Goal: Information Seeking & Learning: Learn about a topic

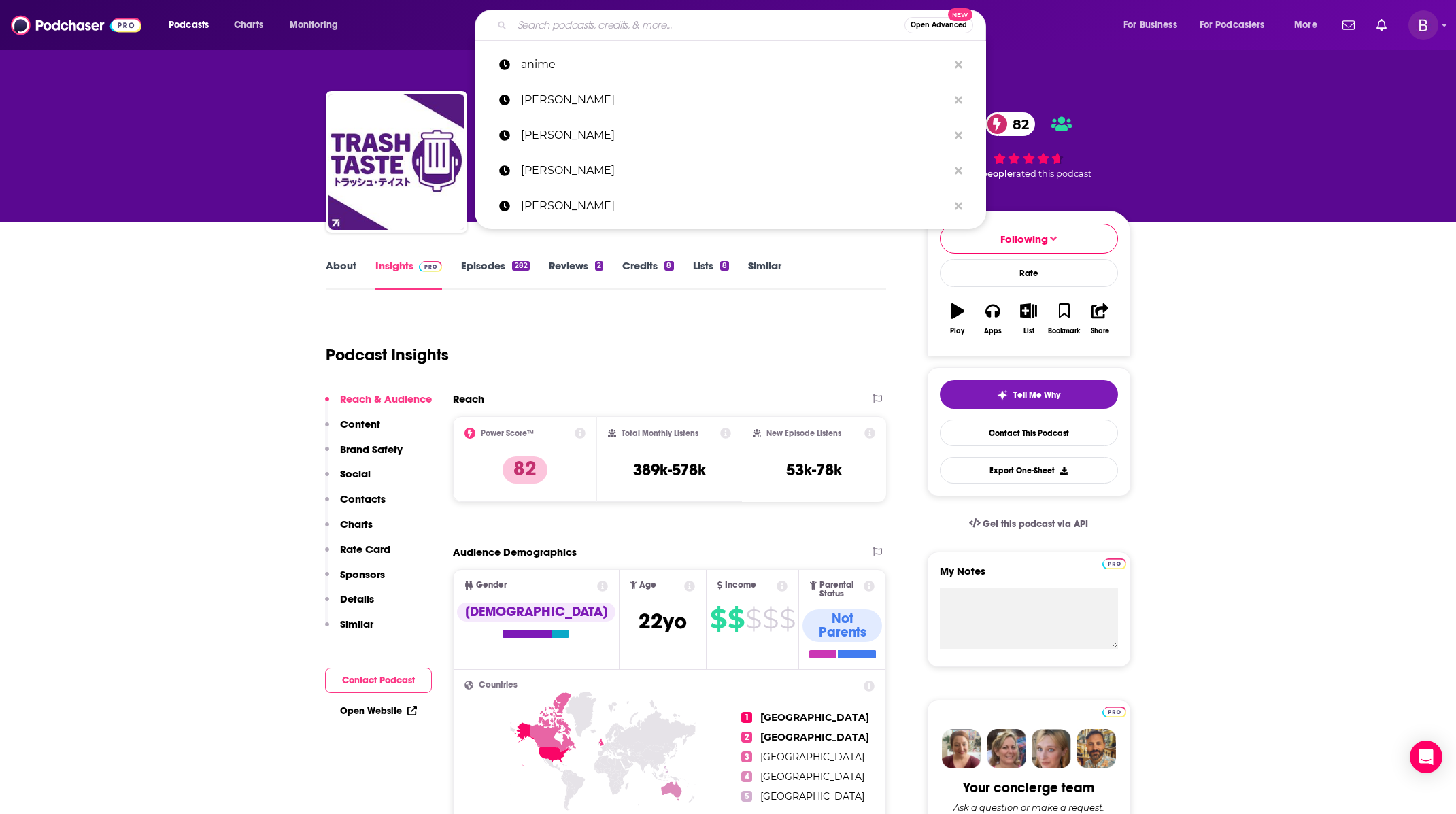
scroll to position [90, 0]
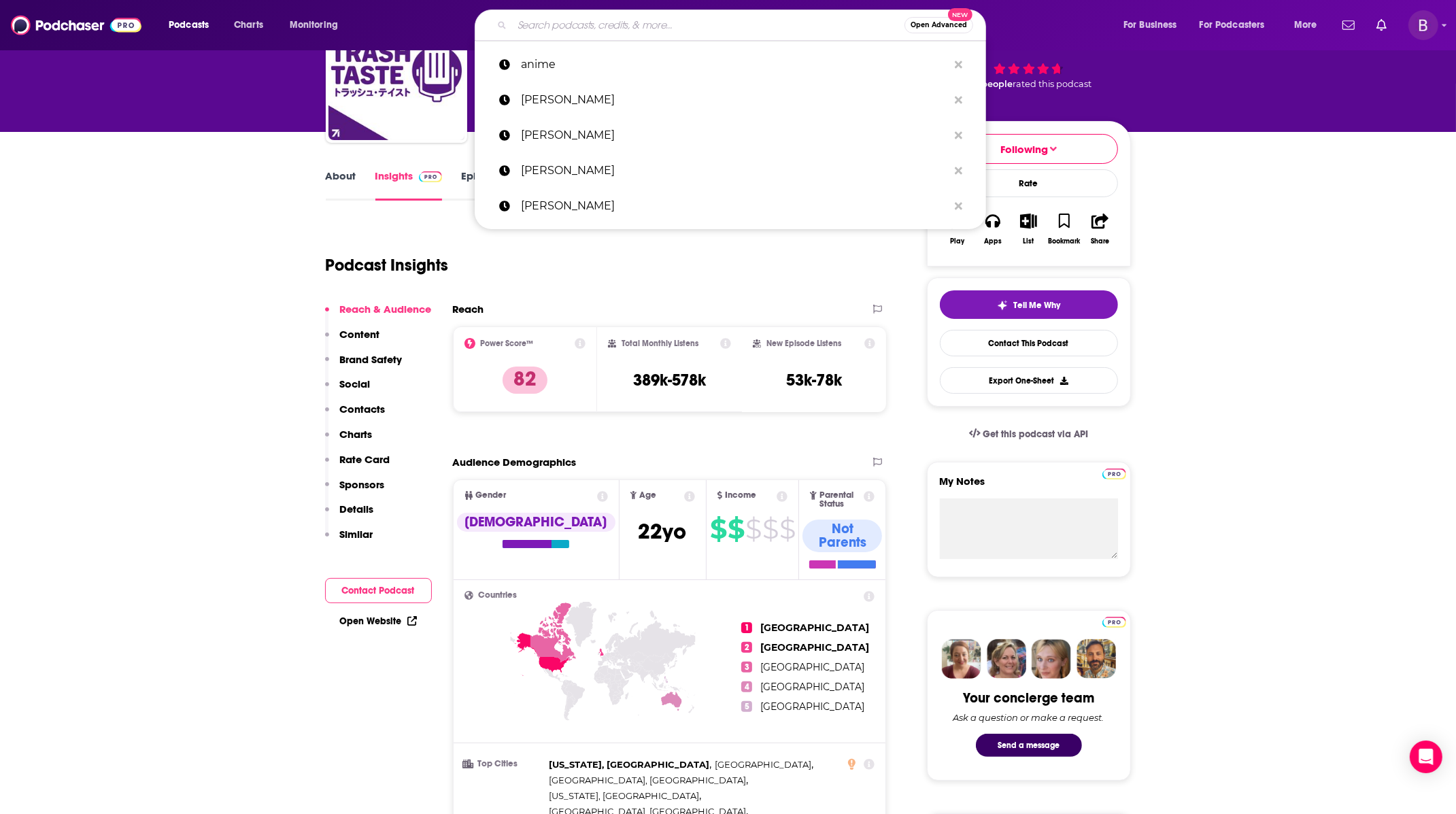
click at [723, 29] on input "Search podcasts, credits, & more..." at bounding box center [708, 25] width 392 height 22
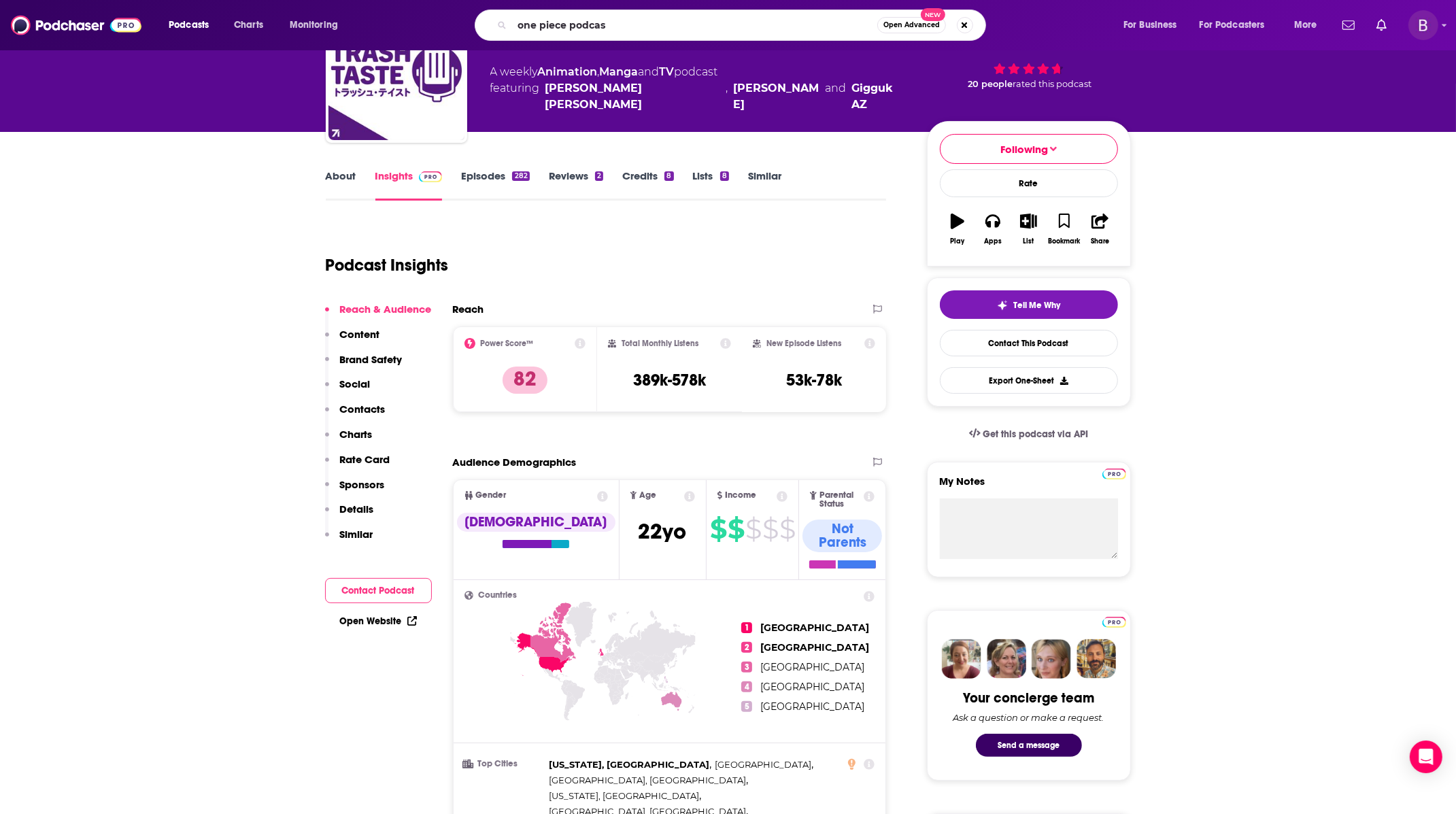
type input "one piece podcast"
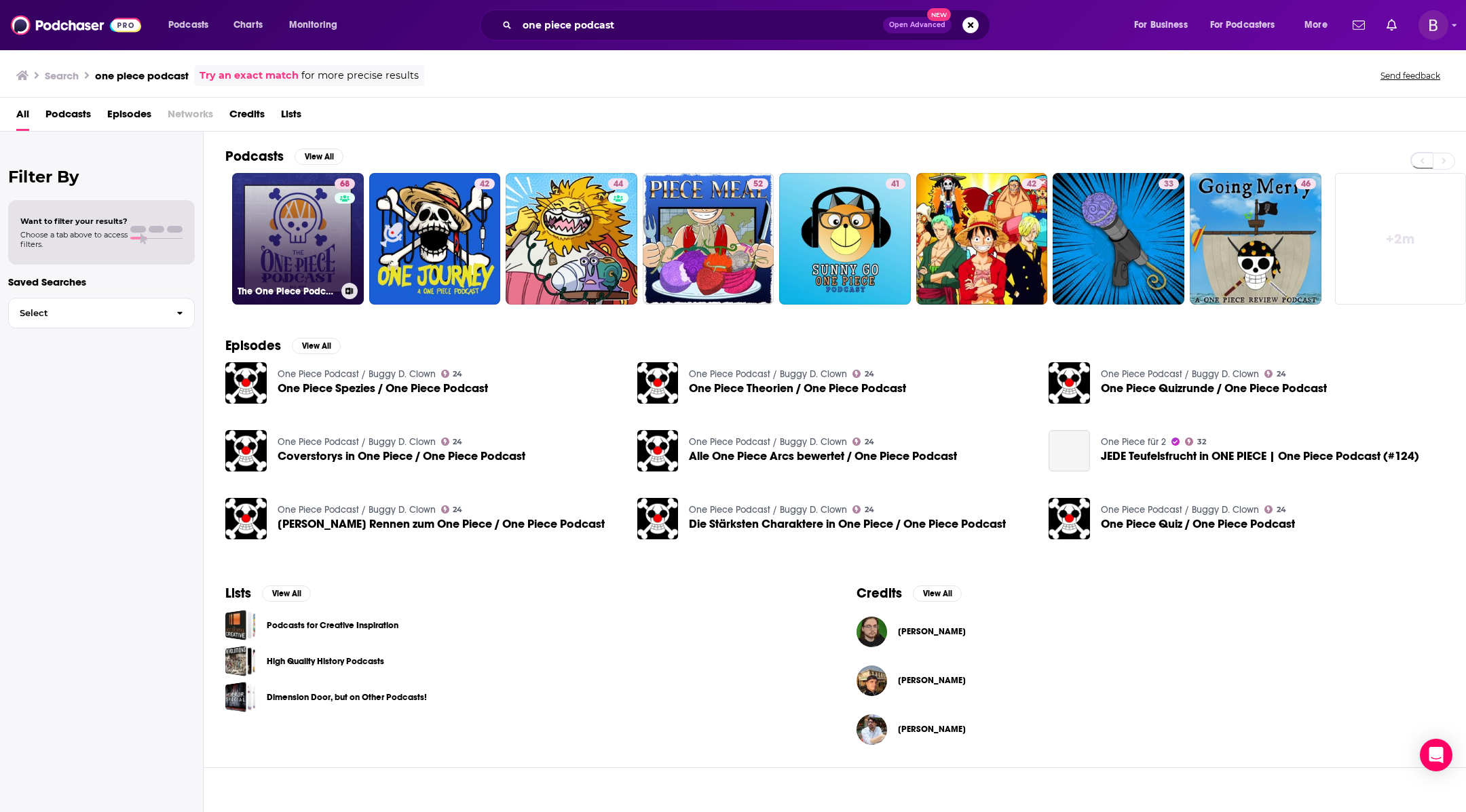
click at [327, 238] on link "68 The One Piece Podcast" at bounding box center [297, 238] width 132 height 132
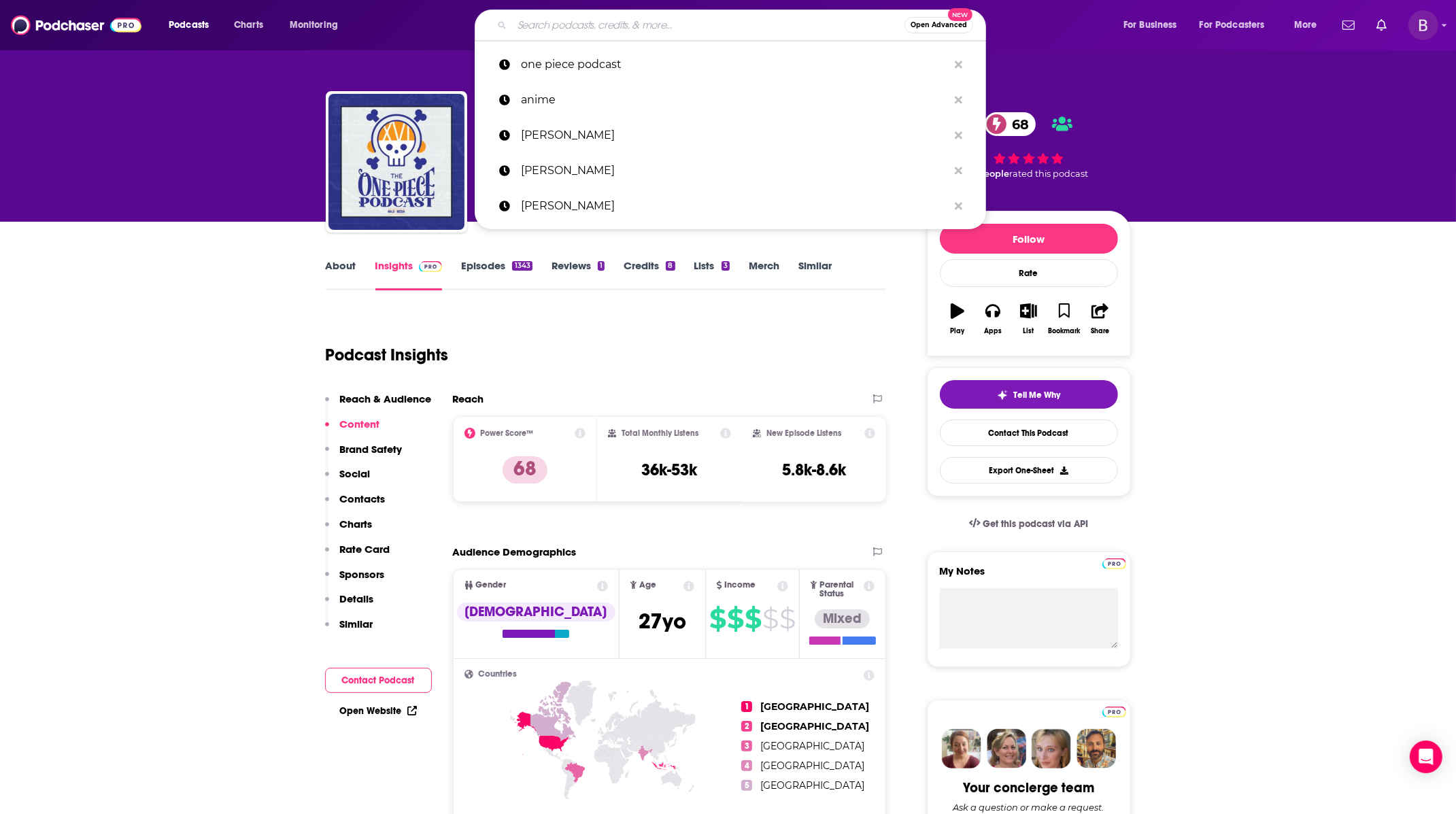
click at [683, 21] on input "Search podcasts, credits, & more..." at bounding box center [708, 25] width 392 height 22
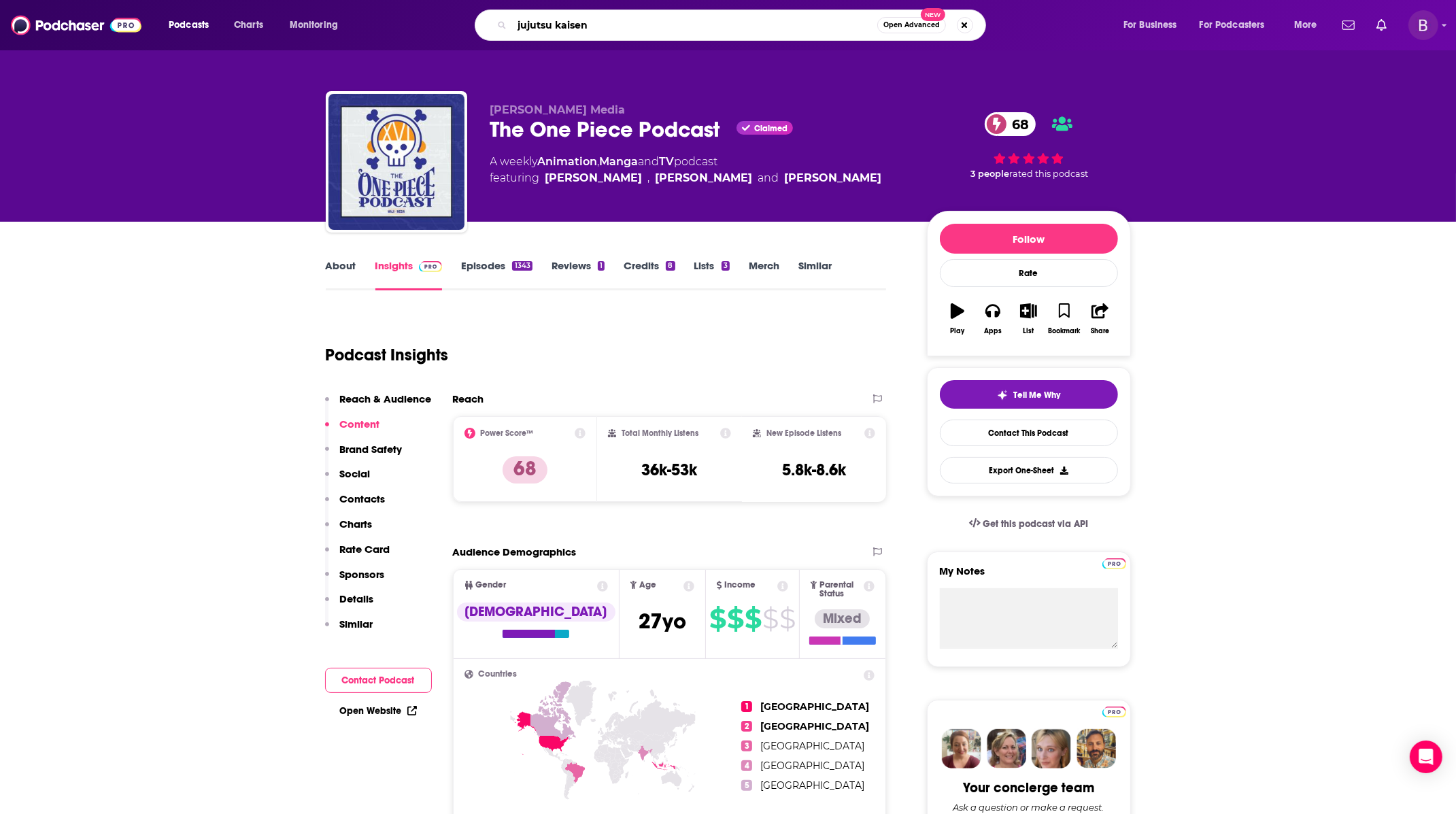
type input "jujutsu kaisen"
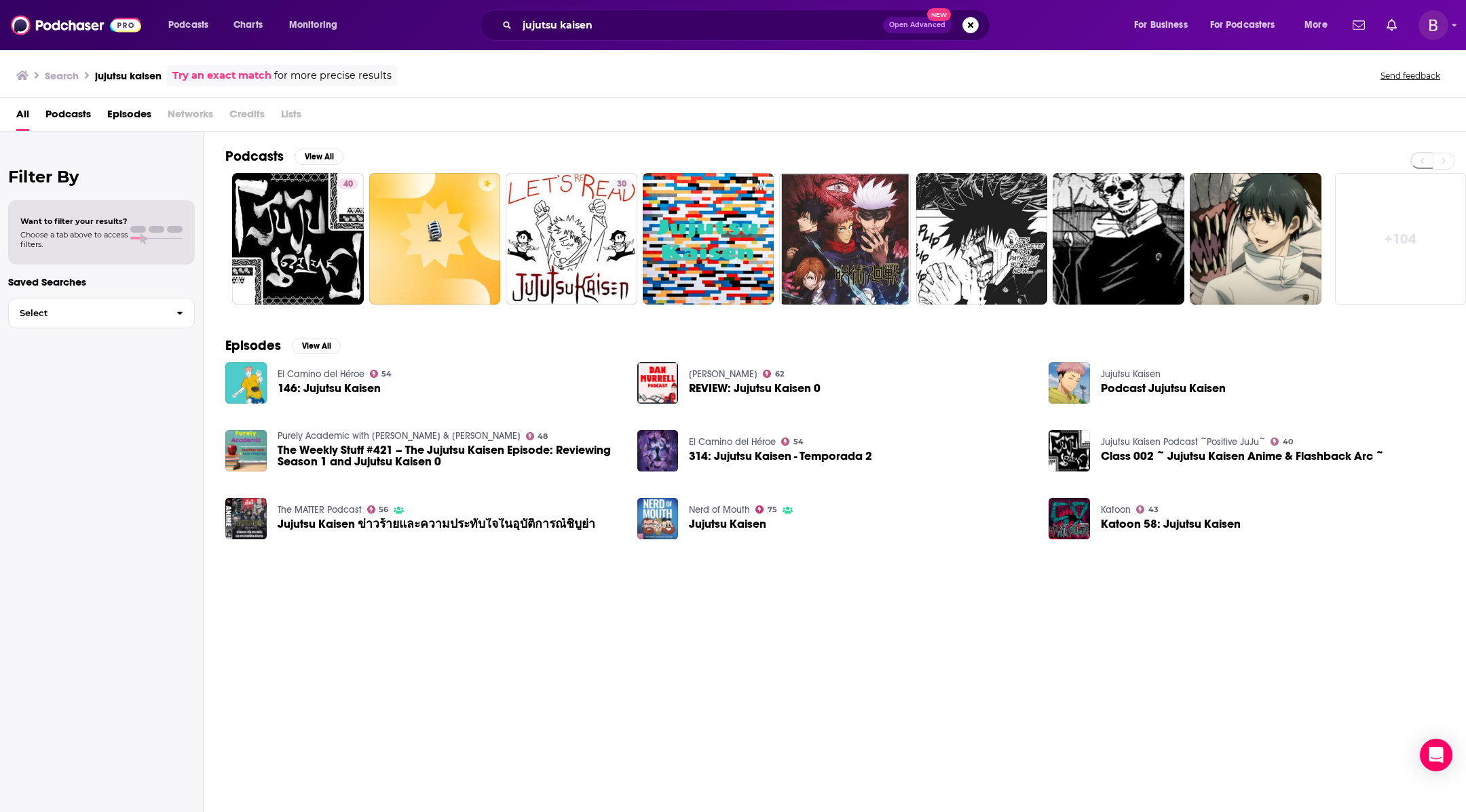
click at [1131, 383] on span "Podcast Jujutsu Kaisen" at bounding box center [1163, 388] width 125 height 12
click at [607, 82] on div "Search jujutsu kaisen Try an exact match for more precise results Send feedback" at bounding box center [730, 75] width 1428 height 21
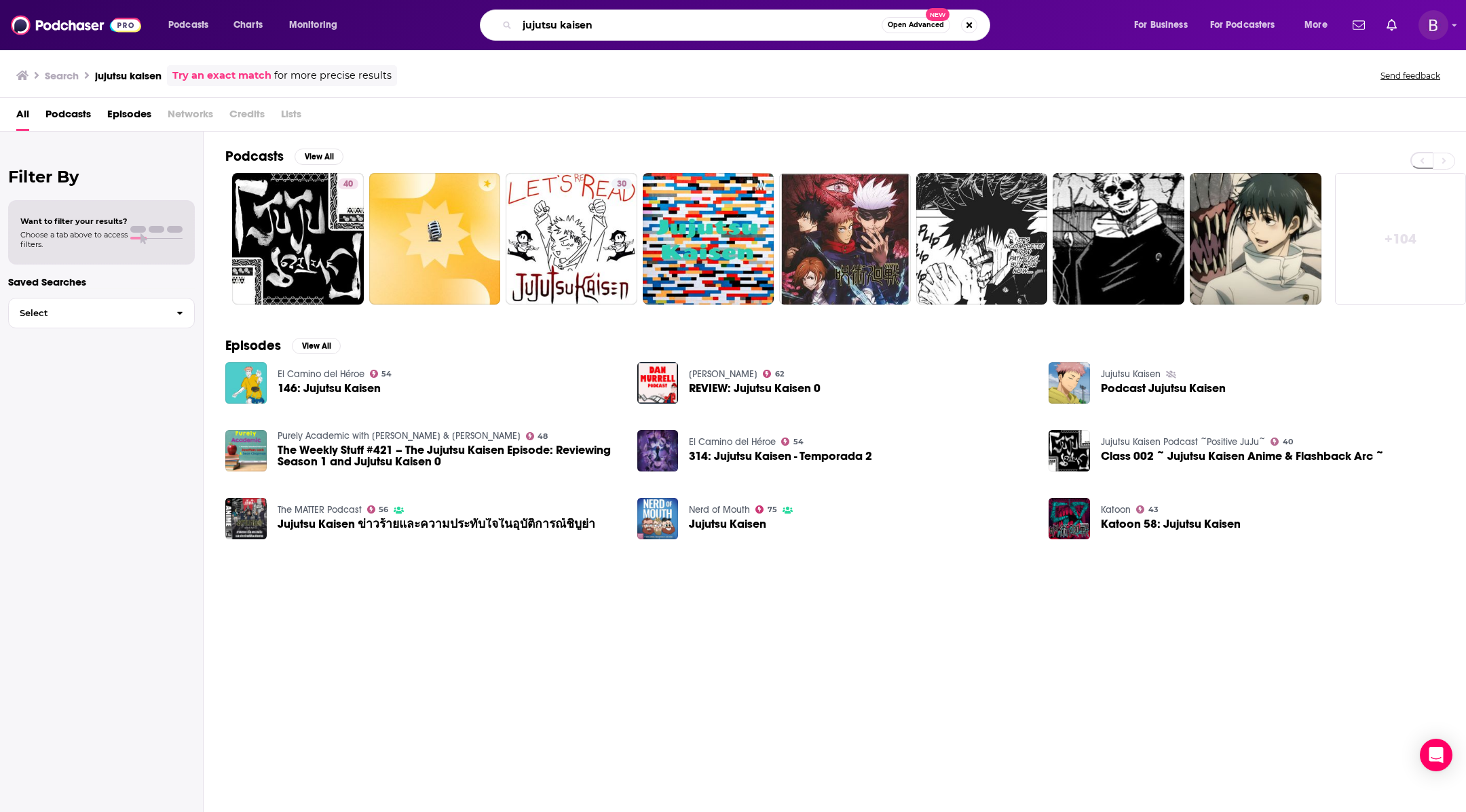
click at [625, 23] on input "jujutsu kaisen" at bounding box center [699, 25] width 364 height 22
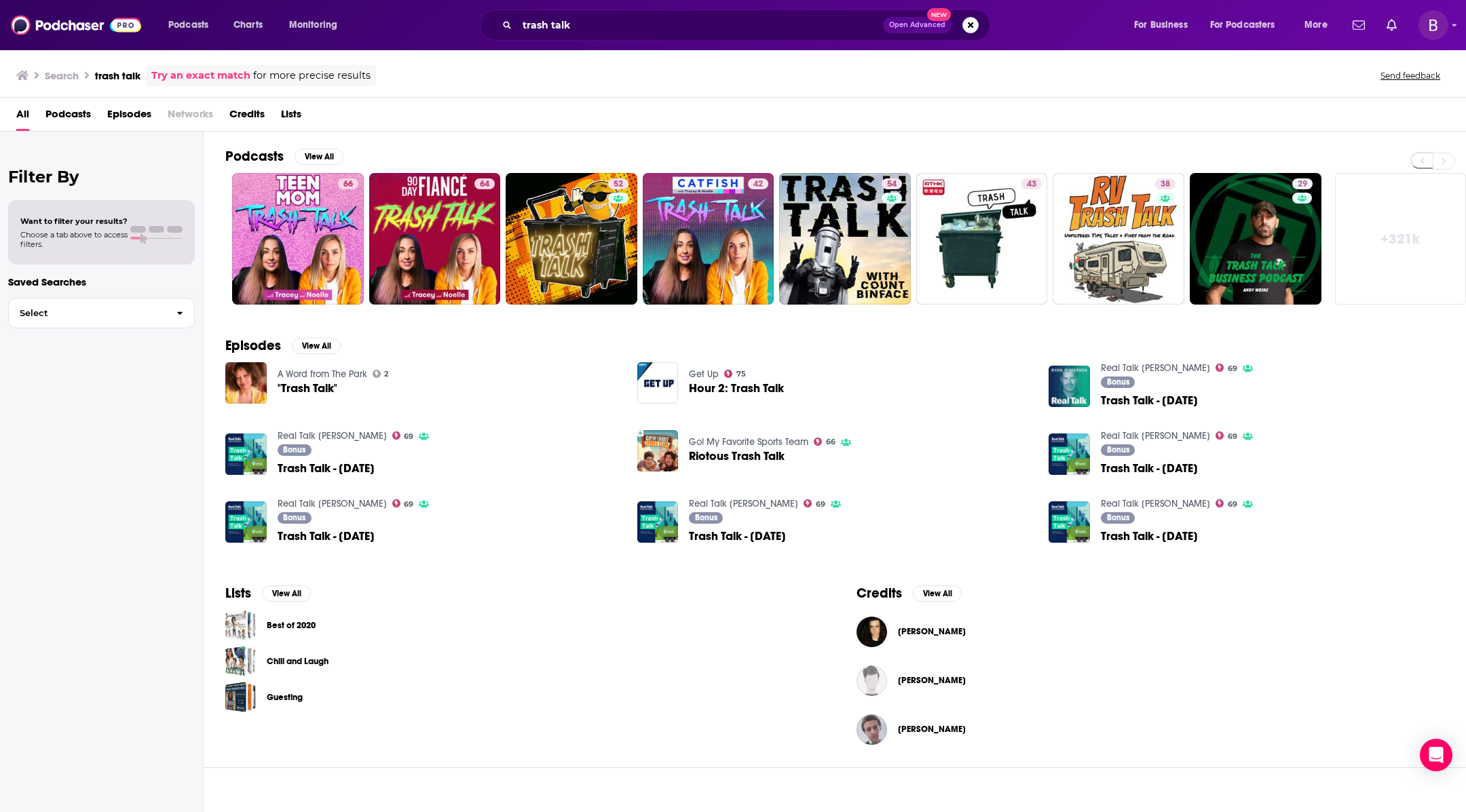
click at [72, 114] on span "Podcasts" at bounding box center [68, 118] width 46 height 28
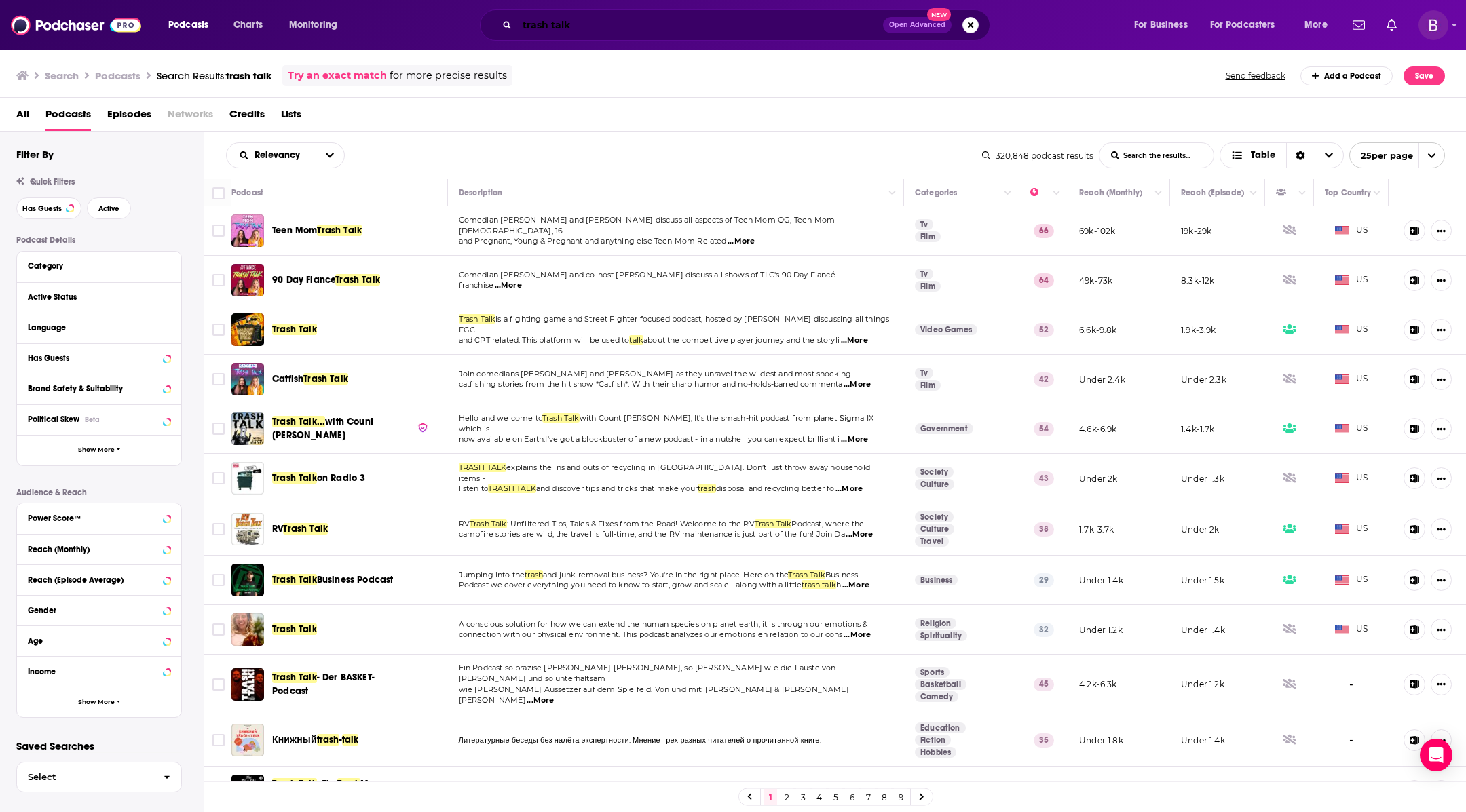
click at [594, 21] on input "trash talk" at bounding box center [700, 25] width 366 height 22
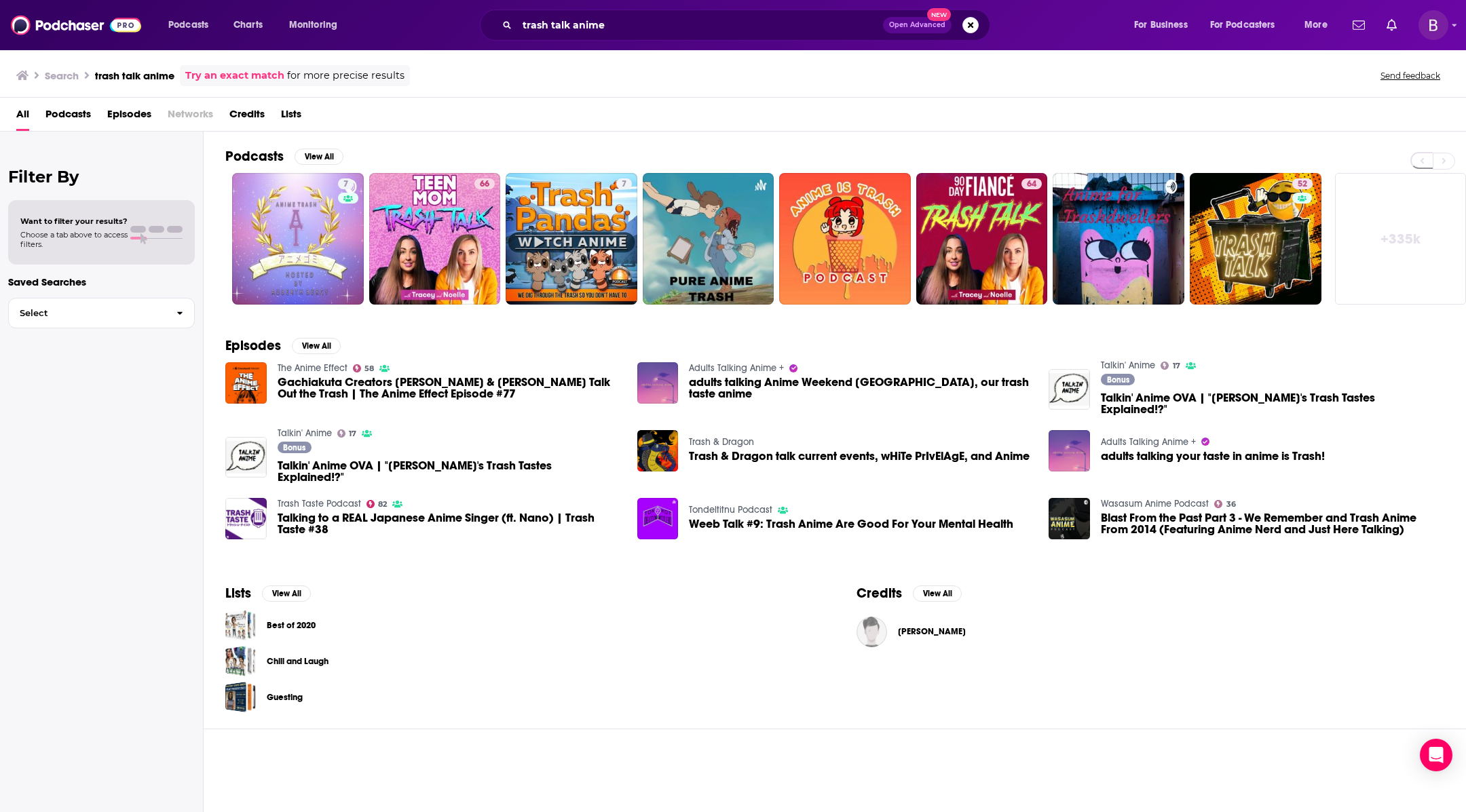
click at [675, 36] on div "trash talk anime Open Advanced New" at bounding box center [735, 25] width 511 height 31
click at [675, 22] on input "trash talk anime" at bounding box center [700, 25] width 366 height 22
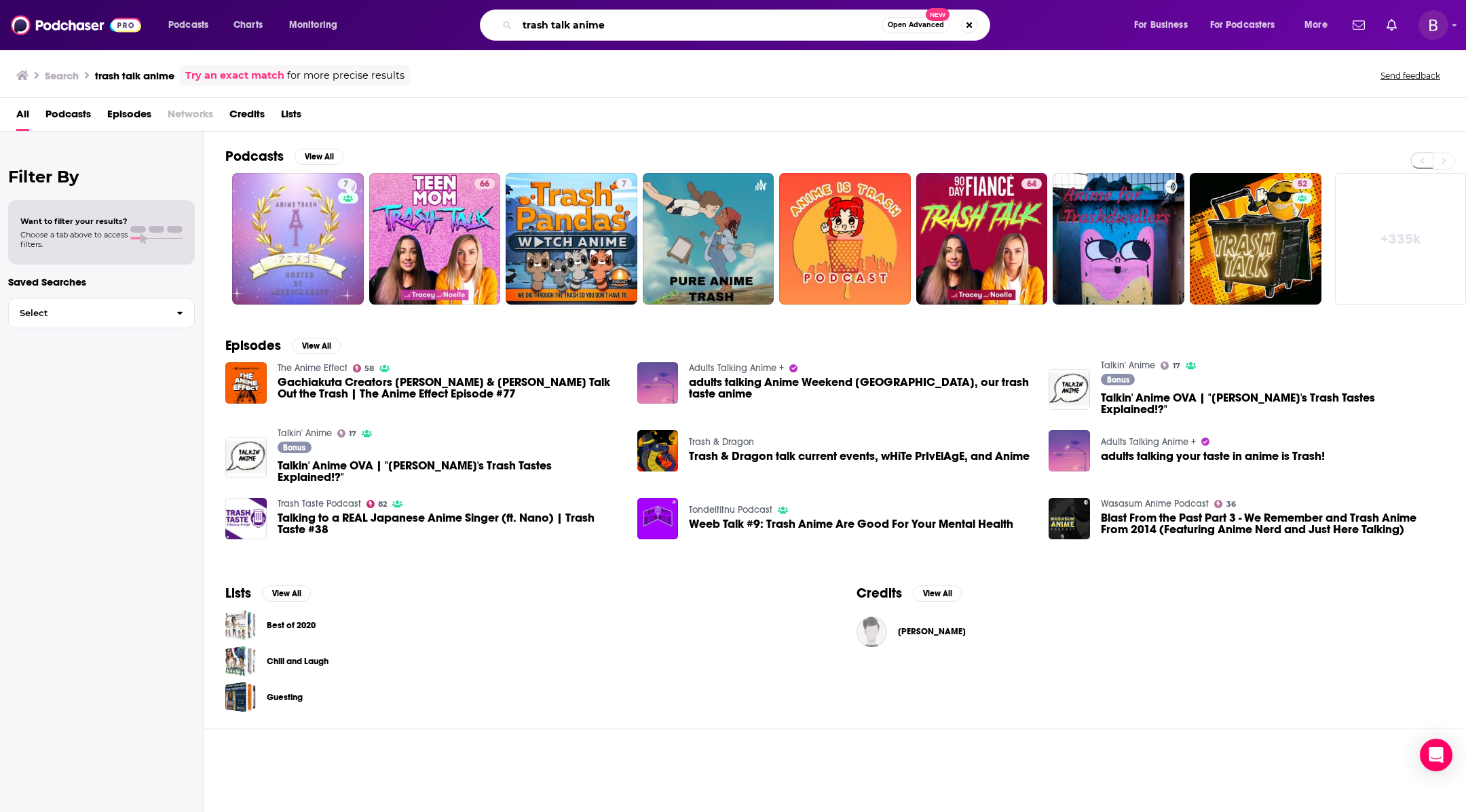
click at [675, 21] on input "trash talk anime" at bounding box center [699, 25] width 364 height 22
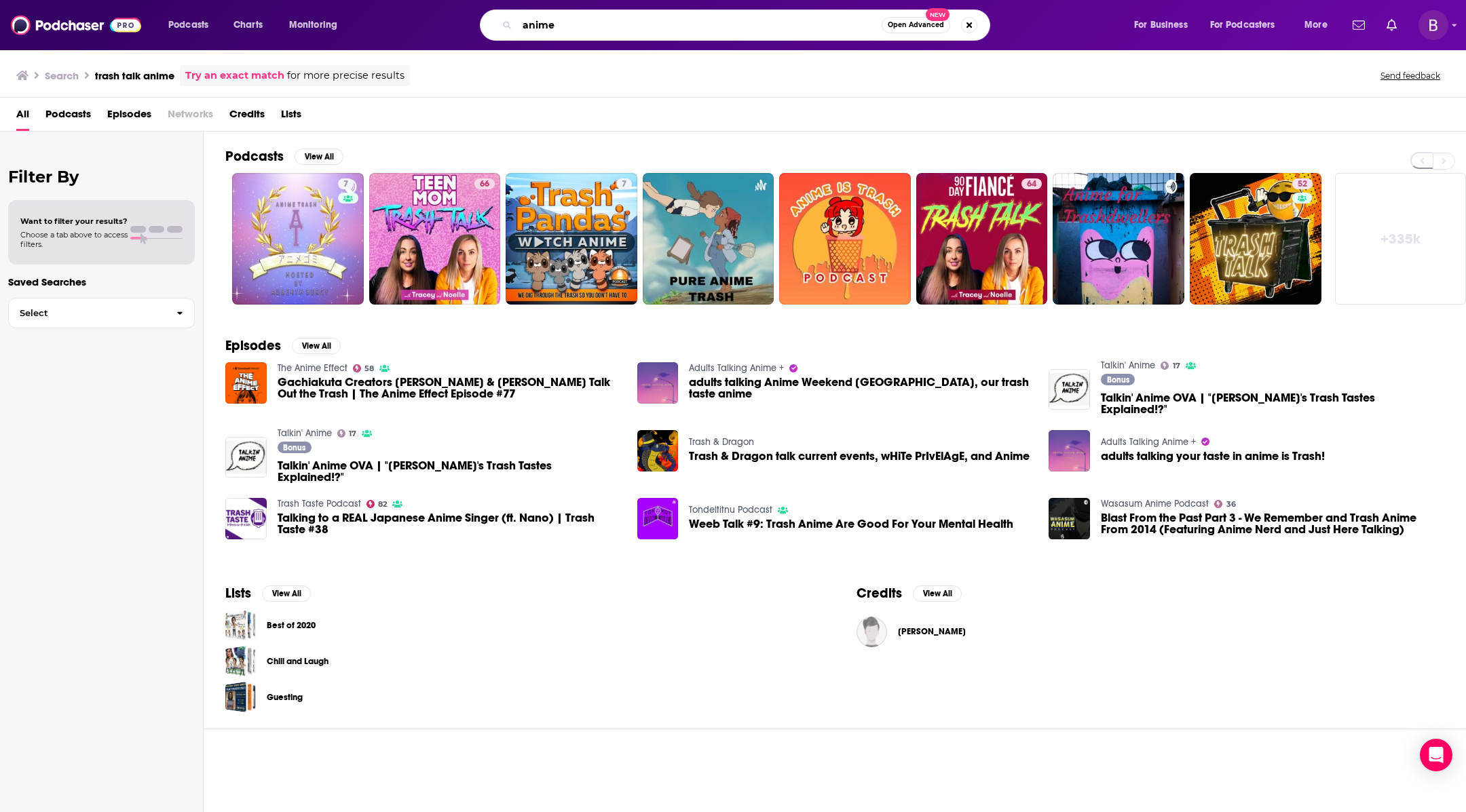
type input "anime"
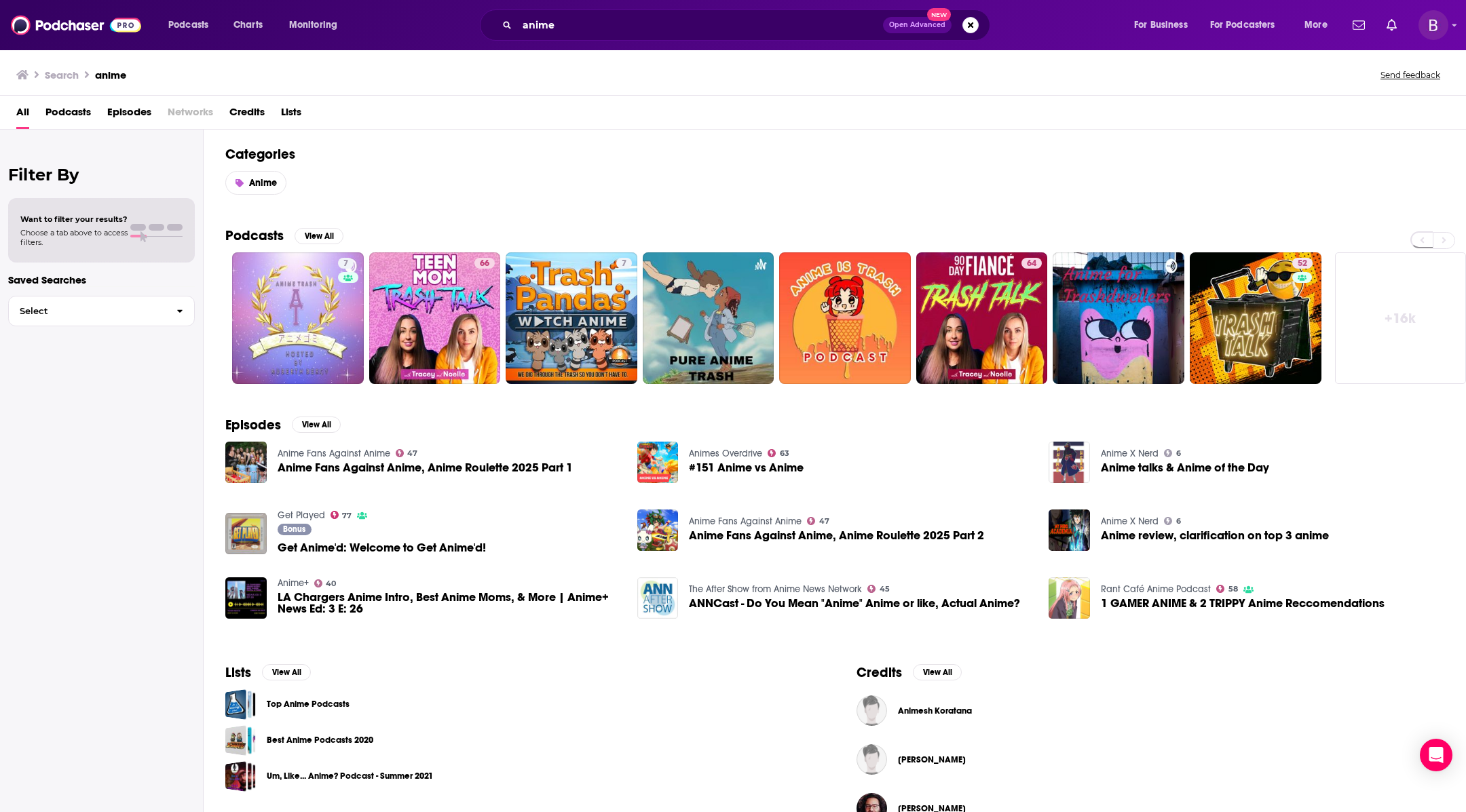
click at [307, 703] on link "Top Anime Podcasts" at bounding box center [308, 704] width 83 height 15
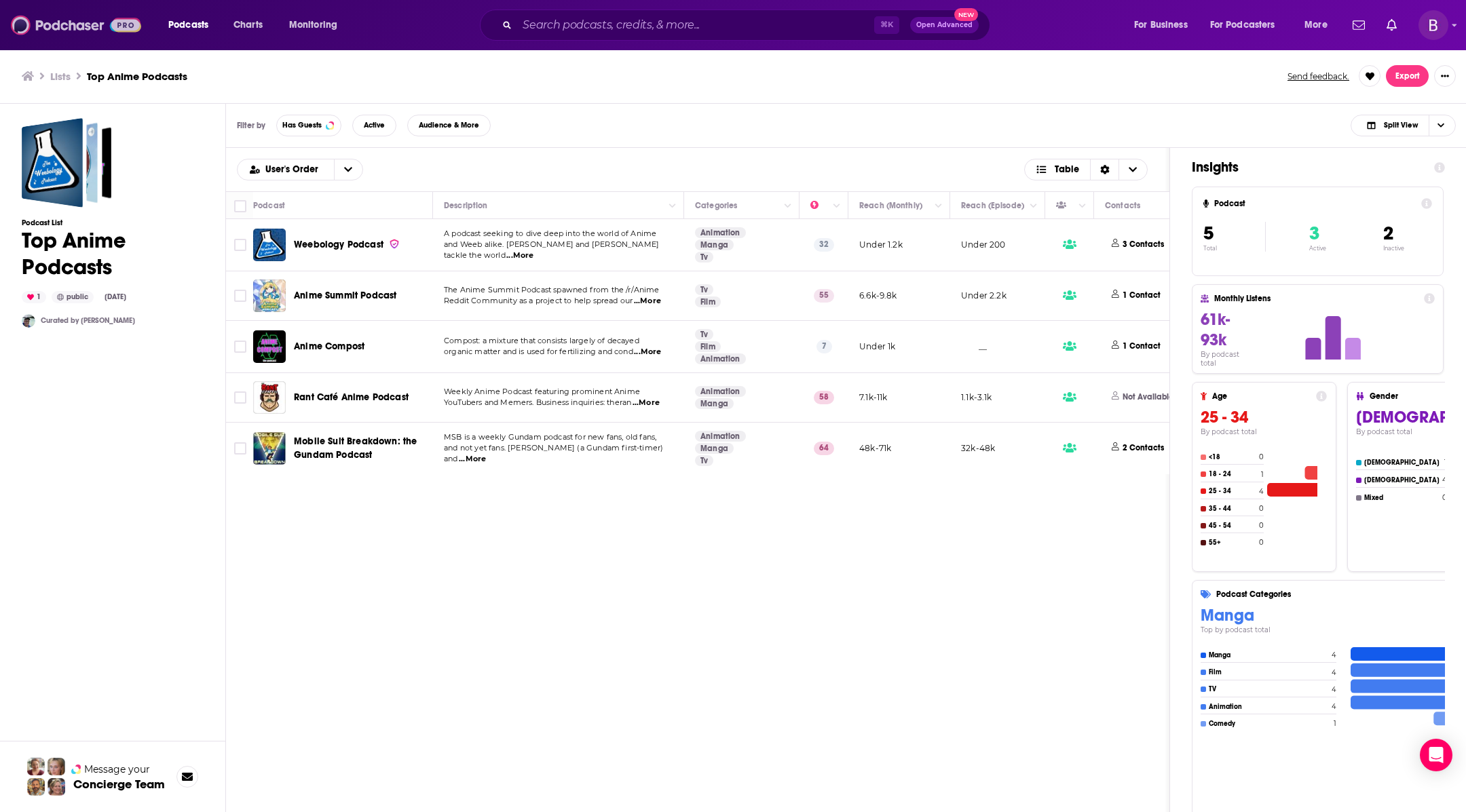
click at [66, 25] on img at bounding box center [75, 25] width 130 height 26
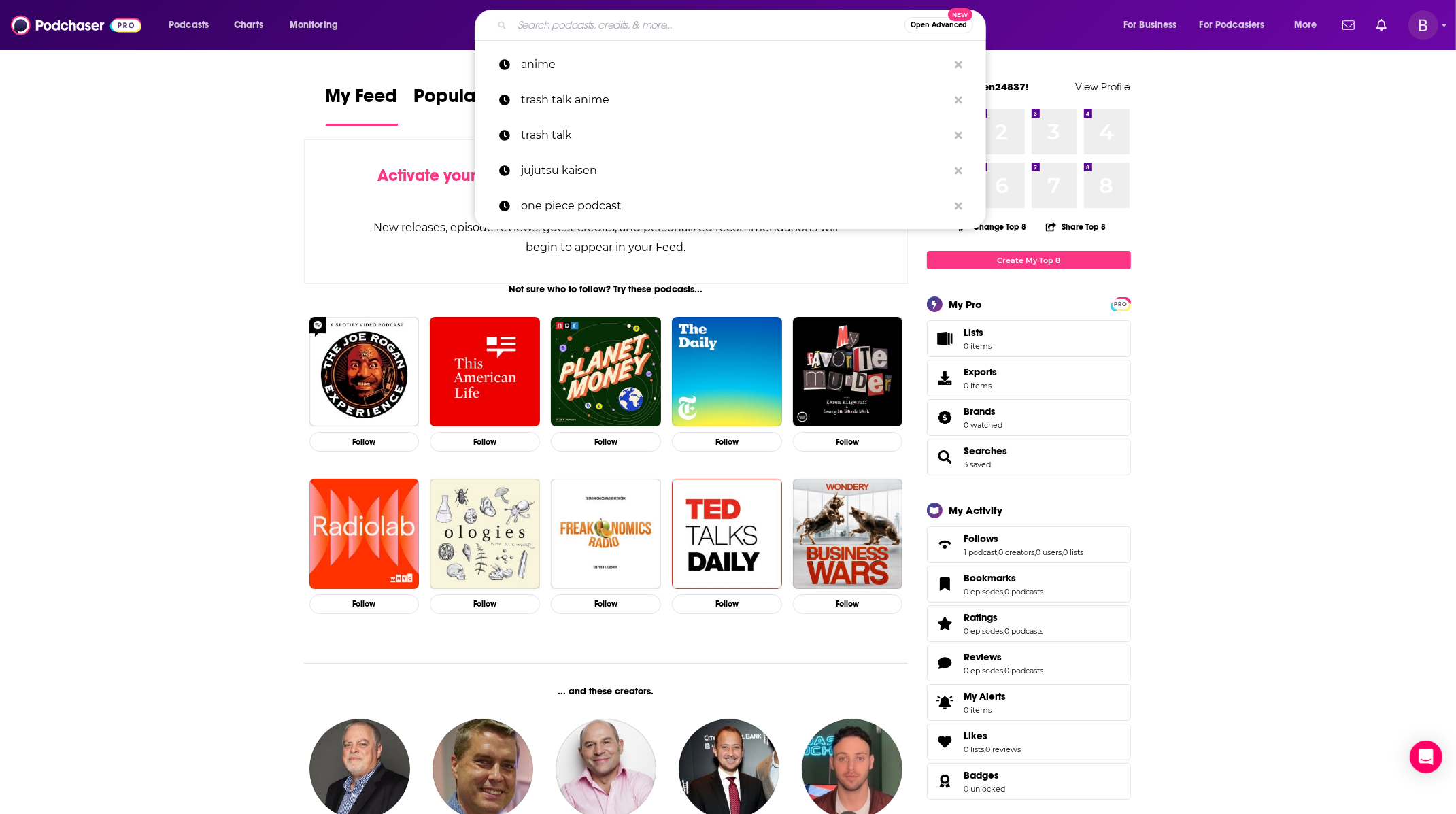
click at [570, 17] on input "Search podcasts, credits, & more..." at bounding box center [708, 25] width 392 height 22
click at [562, 59] on p "anime" at bounding box center [734, 65] width 427 height 36
type input "anime"
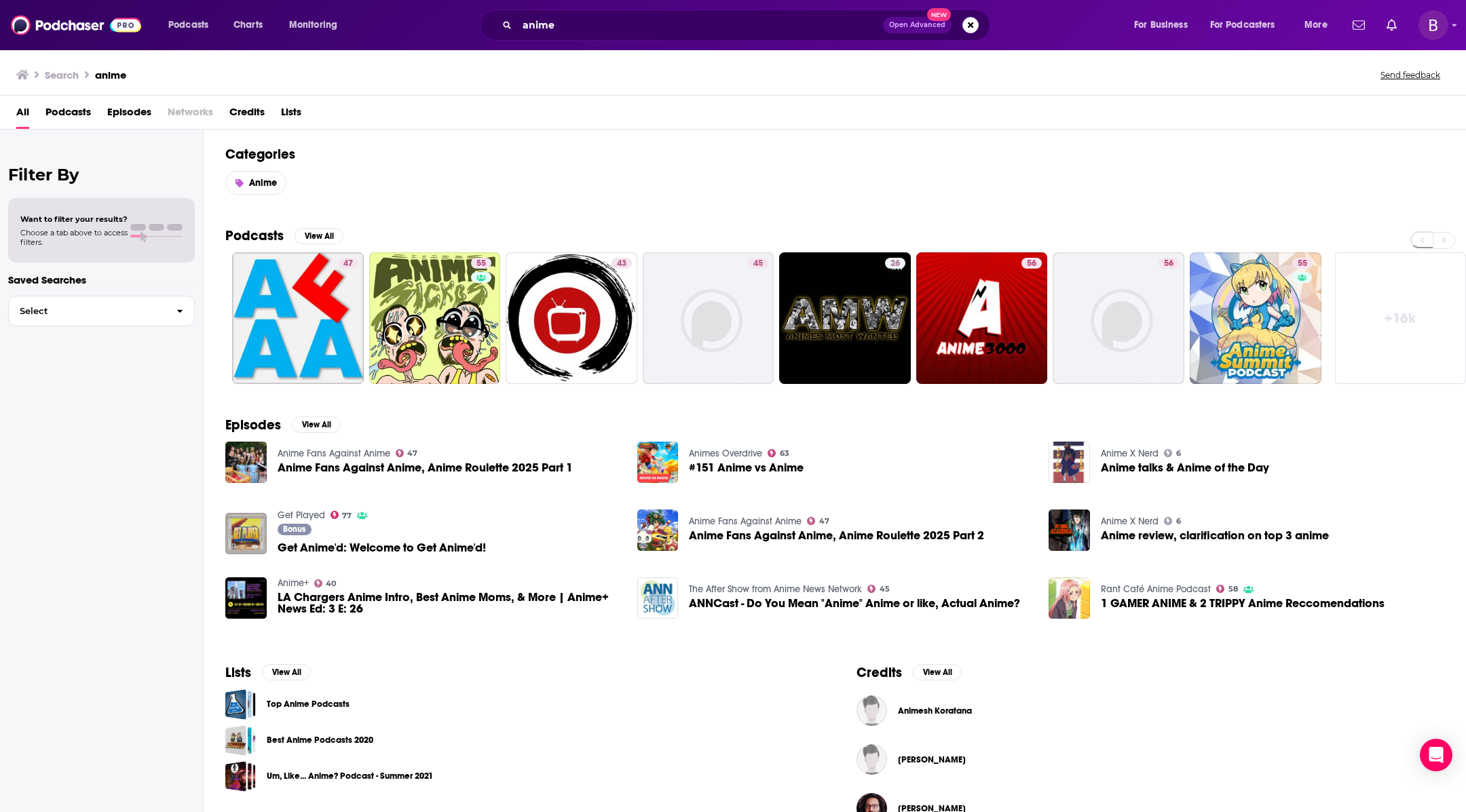
click at [77, 112] on span "Podcasts" at bounding box center [68, 115] width 46 height 28
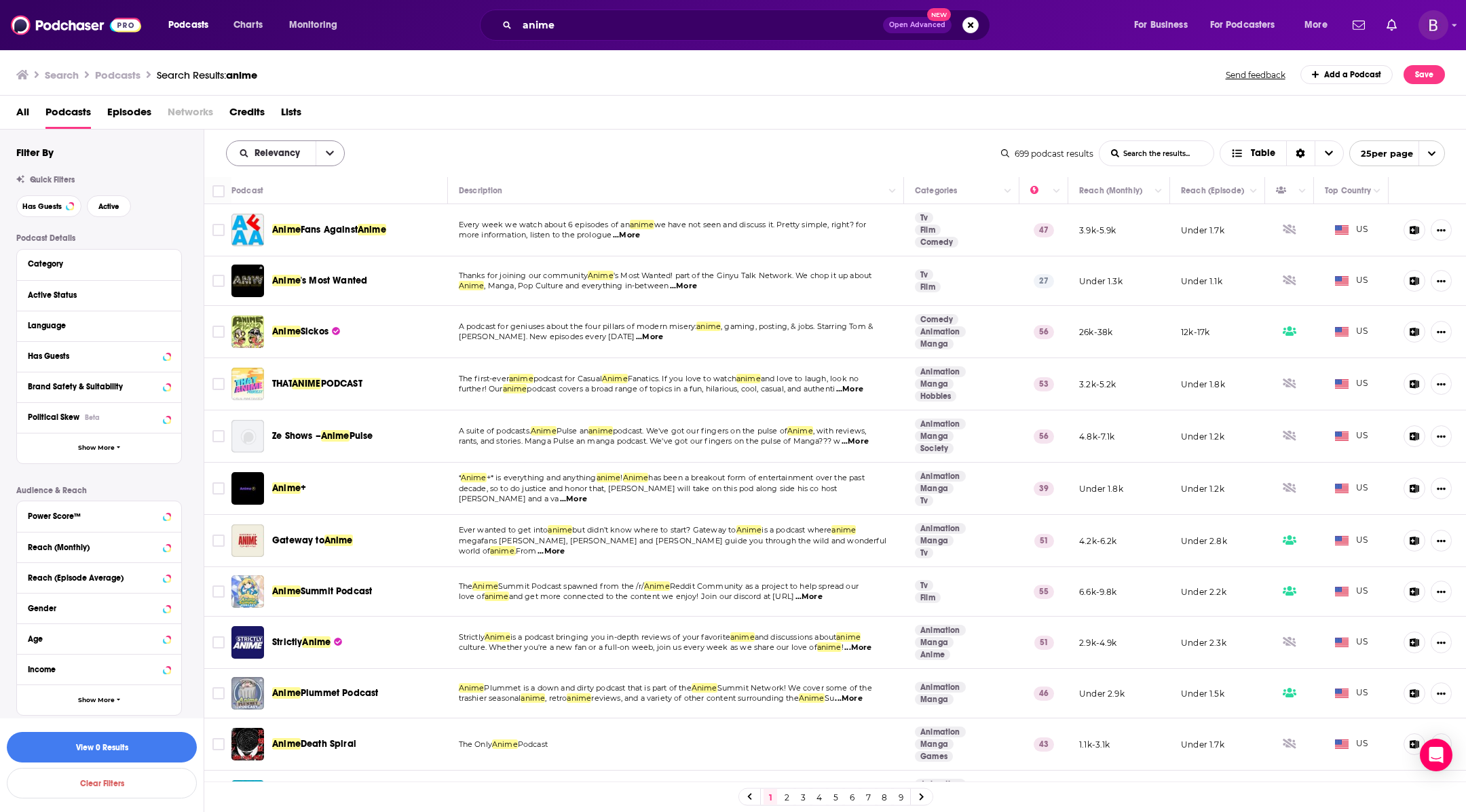
click at [329, 149] on icon "open menu" at bounding box center [330, 153] width 8 height 9
click at [292, 267] on span "Power Score" at bounding box center [294, 269] width 80 height 7
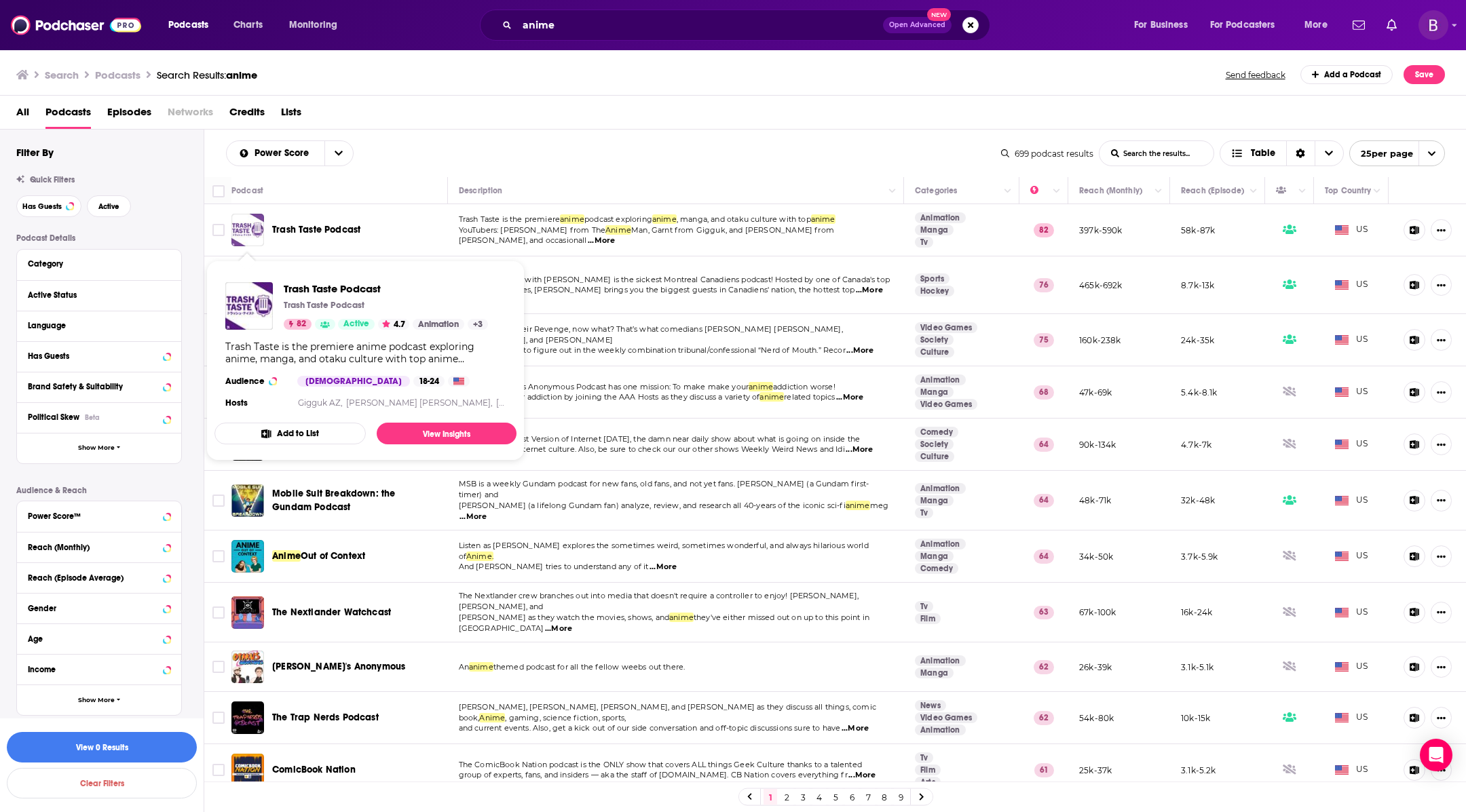
click at [238, 233] on img "Trash Taste Podcast" at bounding box center [248, 229] width 32 height 32
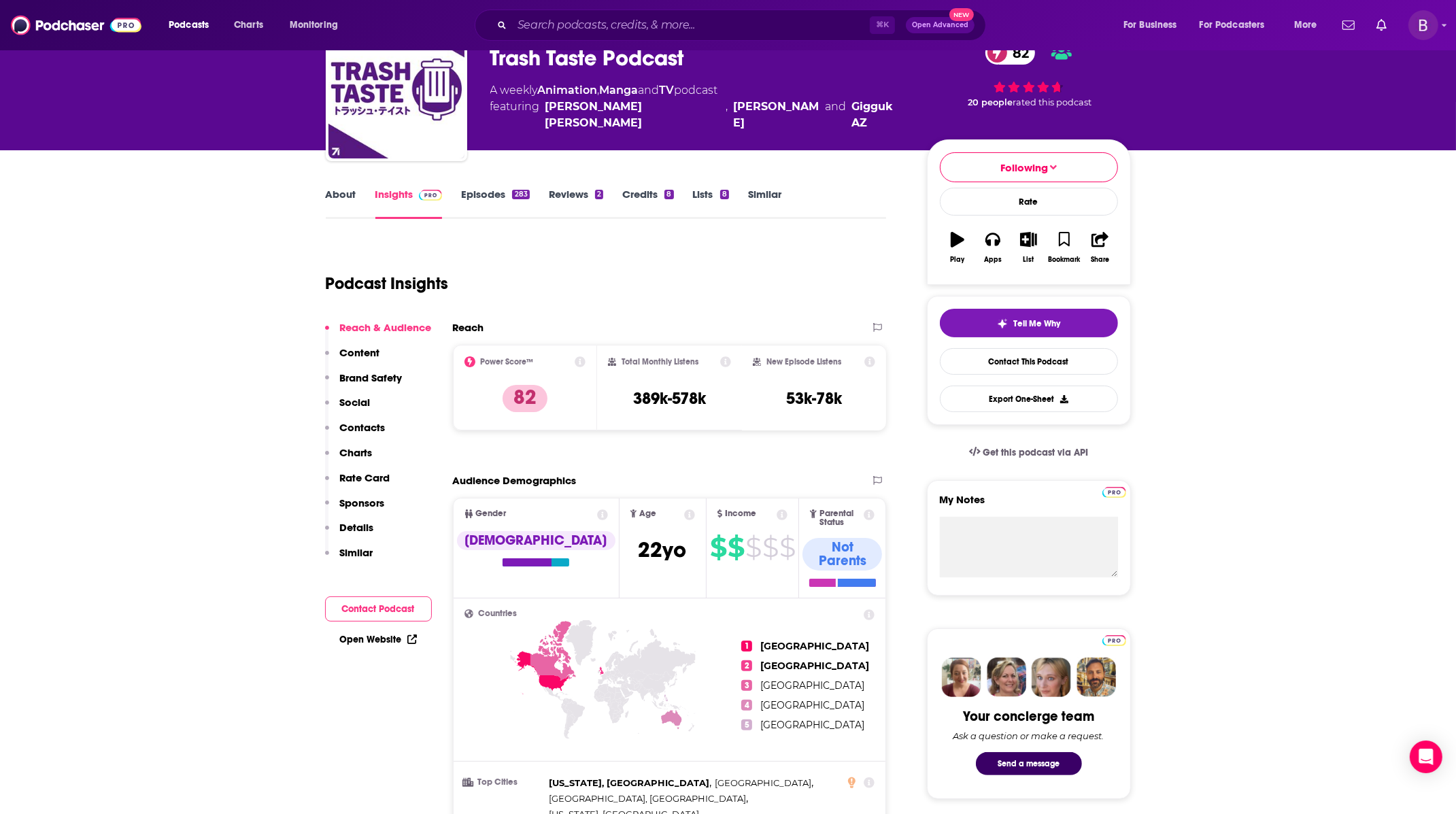
scroll to position [56, 0]
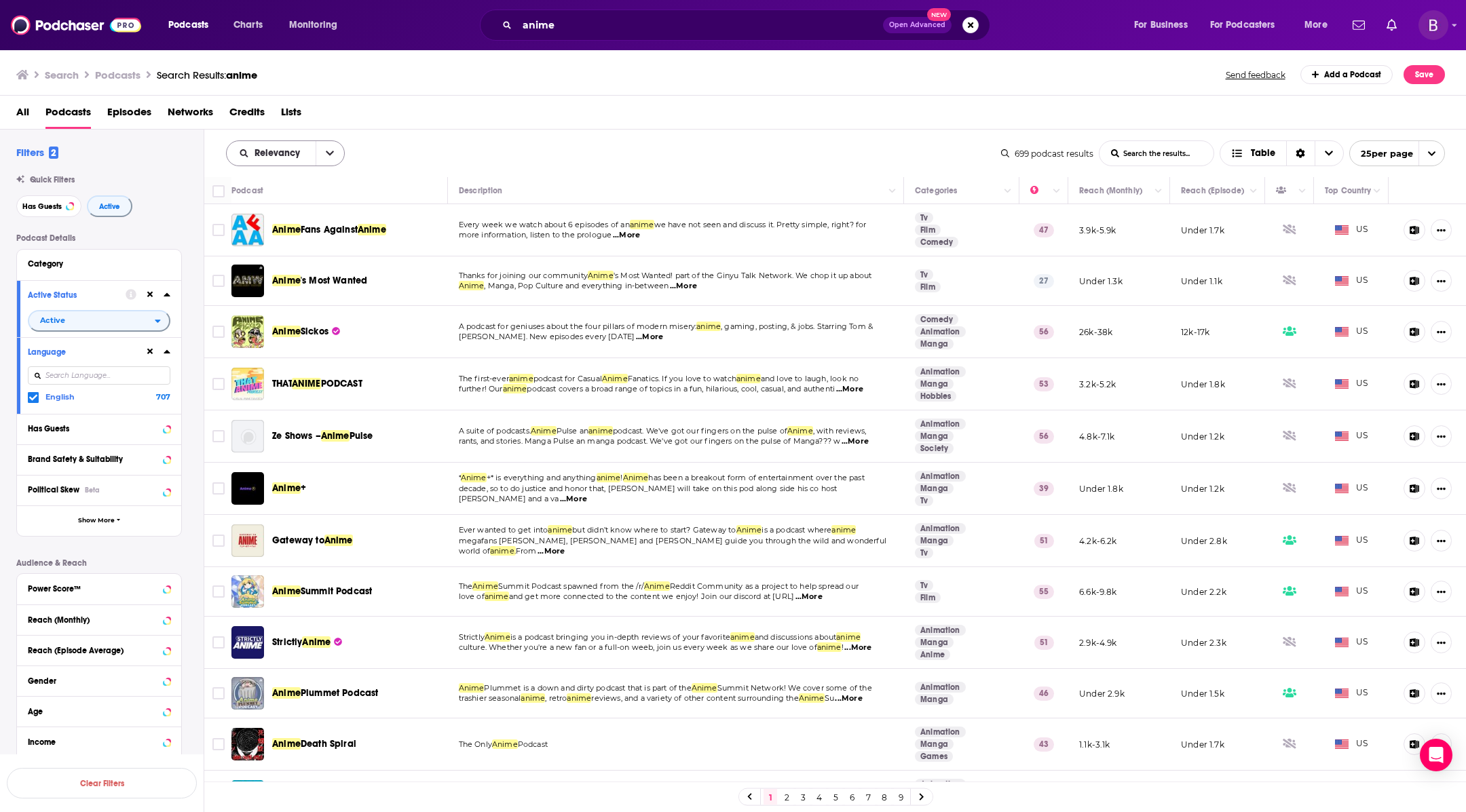
click at [324, 143] on button "open menu" at bounding box center [329, 154] width 28 height 25
click at [288, 266] on span "Power Score" at bounding box center [294, 269] width 80 height 7
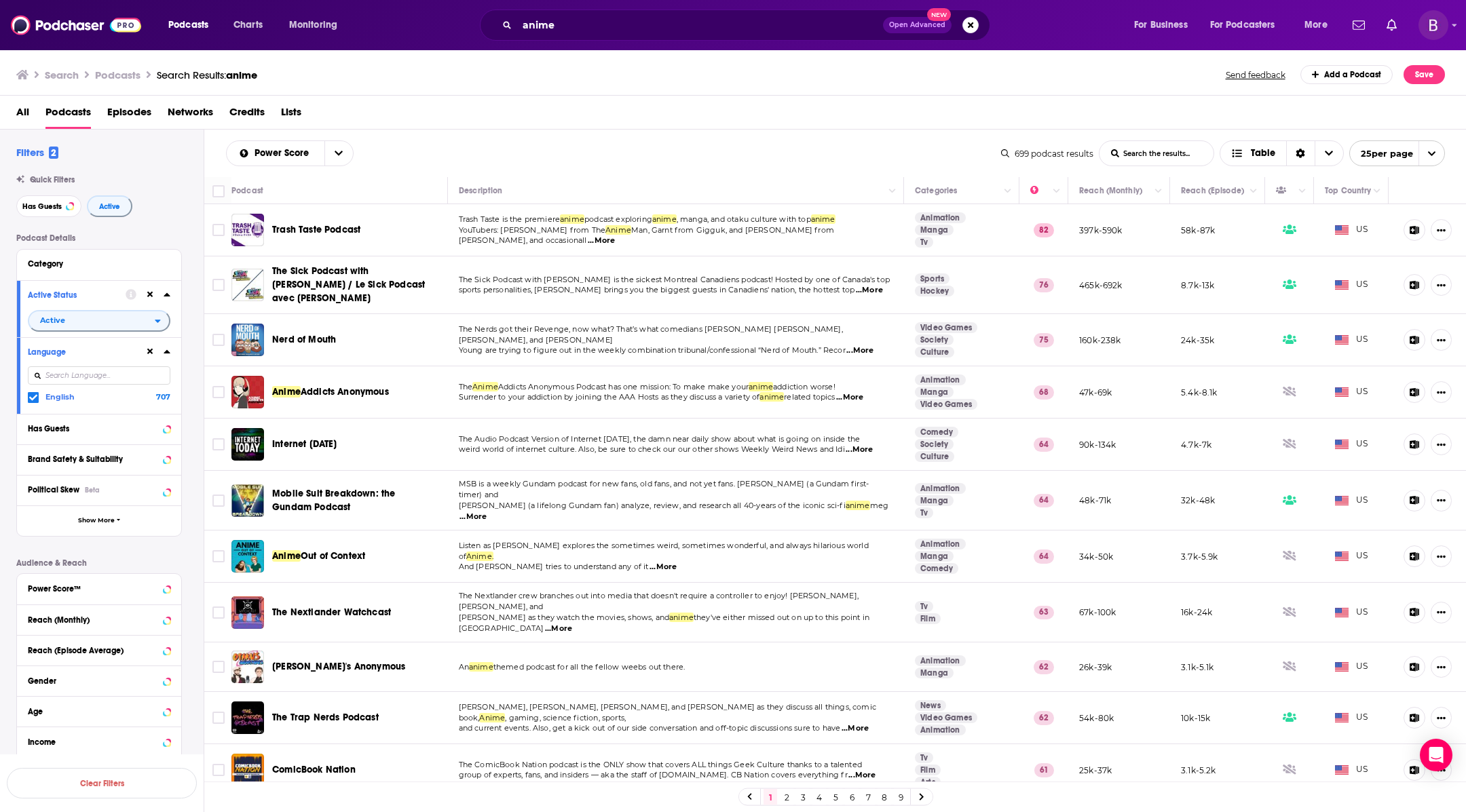
click at [853, 345] on span "...More" at bounding box center [859, 350] width 27 height 11
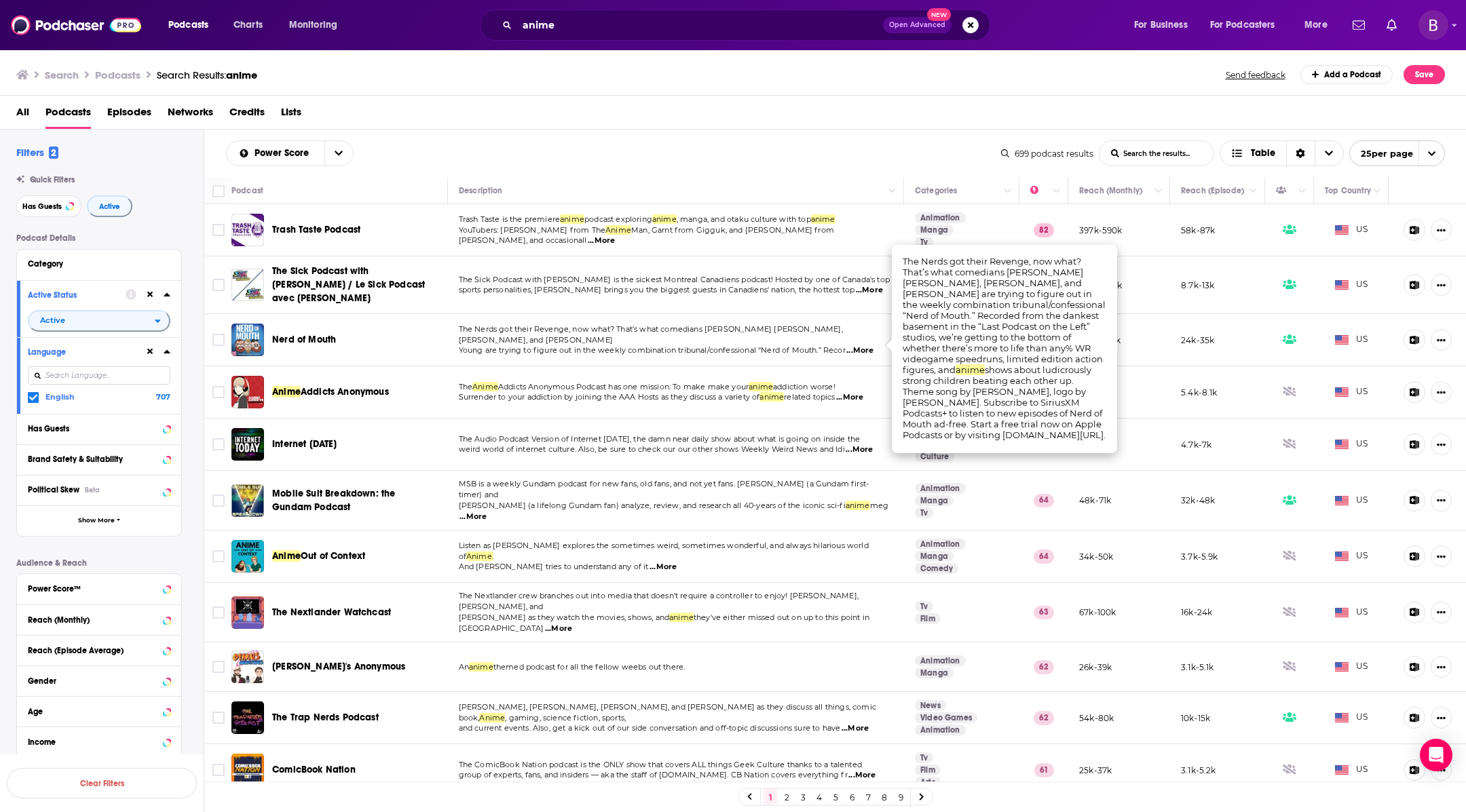
click at [752, 345] on span "Young are trying to figure out in the weekly combination tribunal/confessional …" at bounding box center [651, 349] width 387 height 9
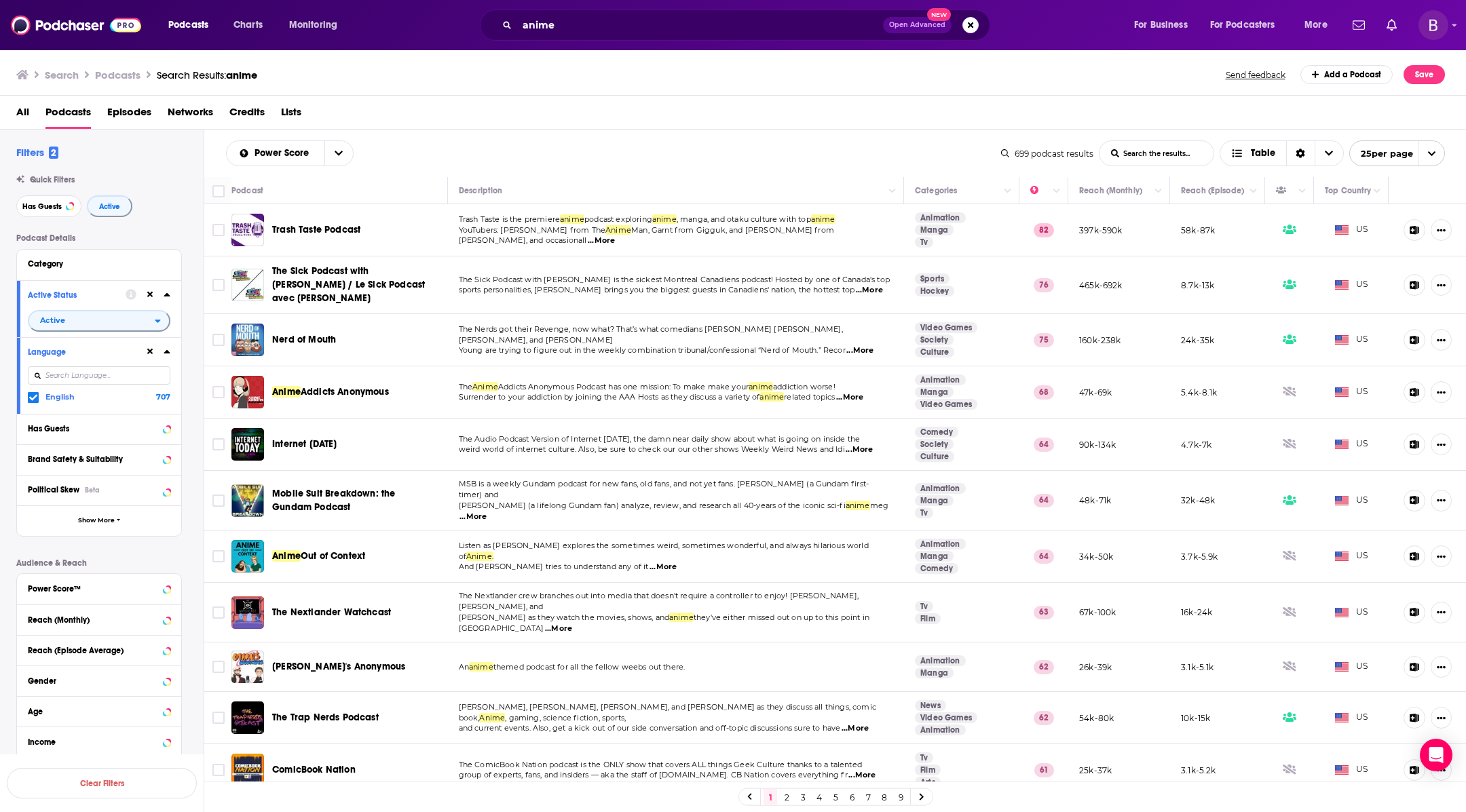
click at [580, 12] on div "anime Open Advanced New" at bounding box center [735, 25] width 511 height 31
click at [582, 26] on input "anime" at bounding box center [700, 25] width 366 height 22
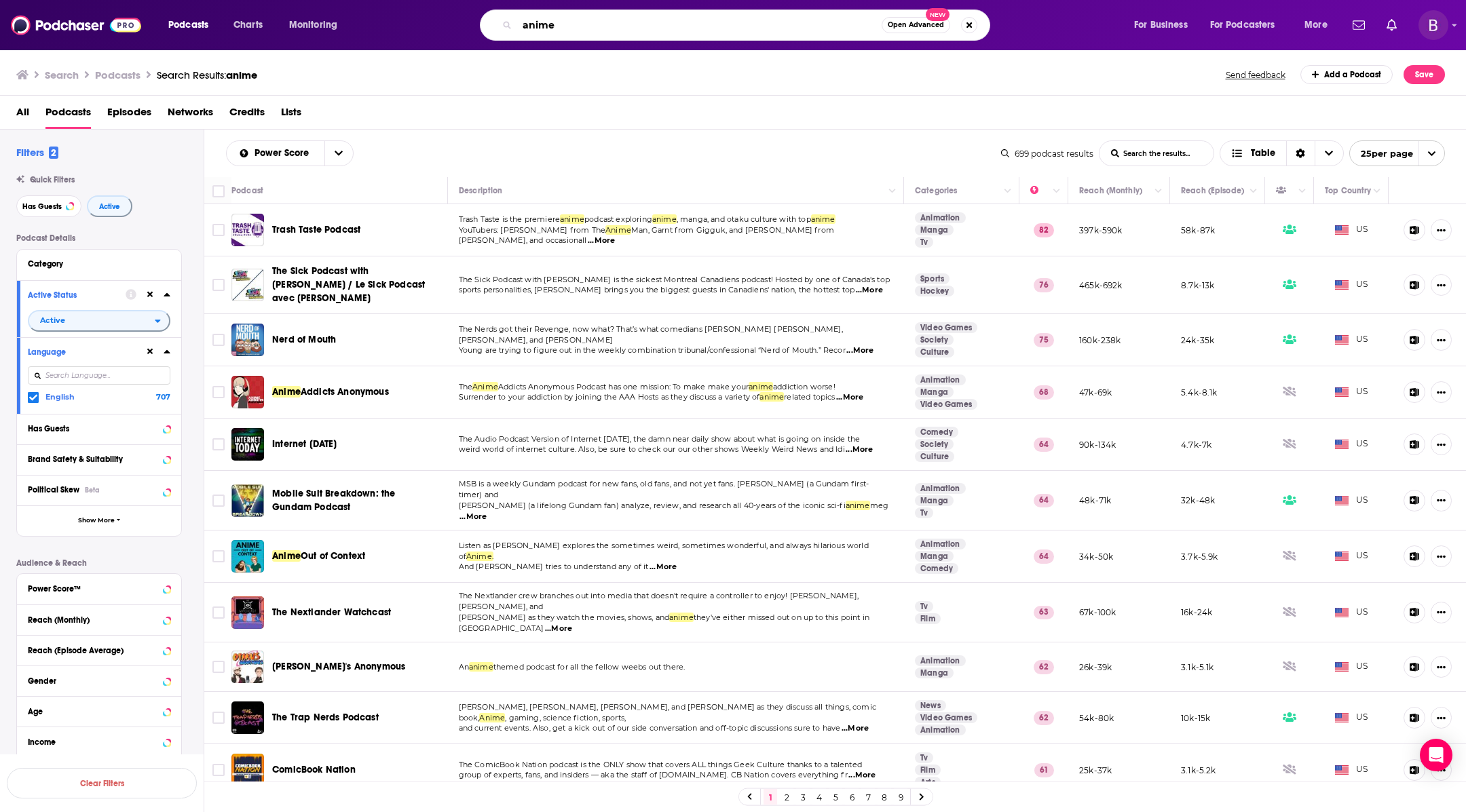
click at [582, 26] on input "anime" at bounding box center [699, 25] width 364 height 22
type input "fandom"
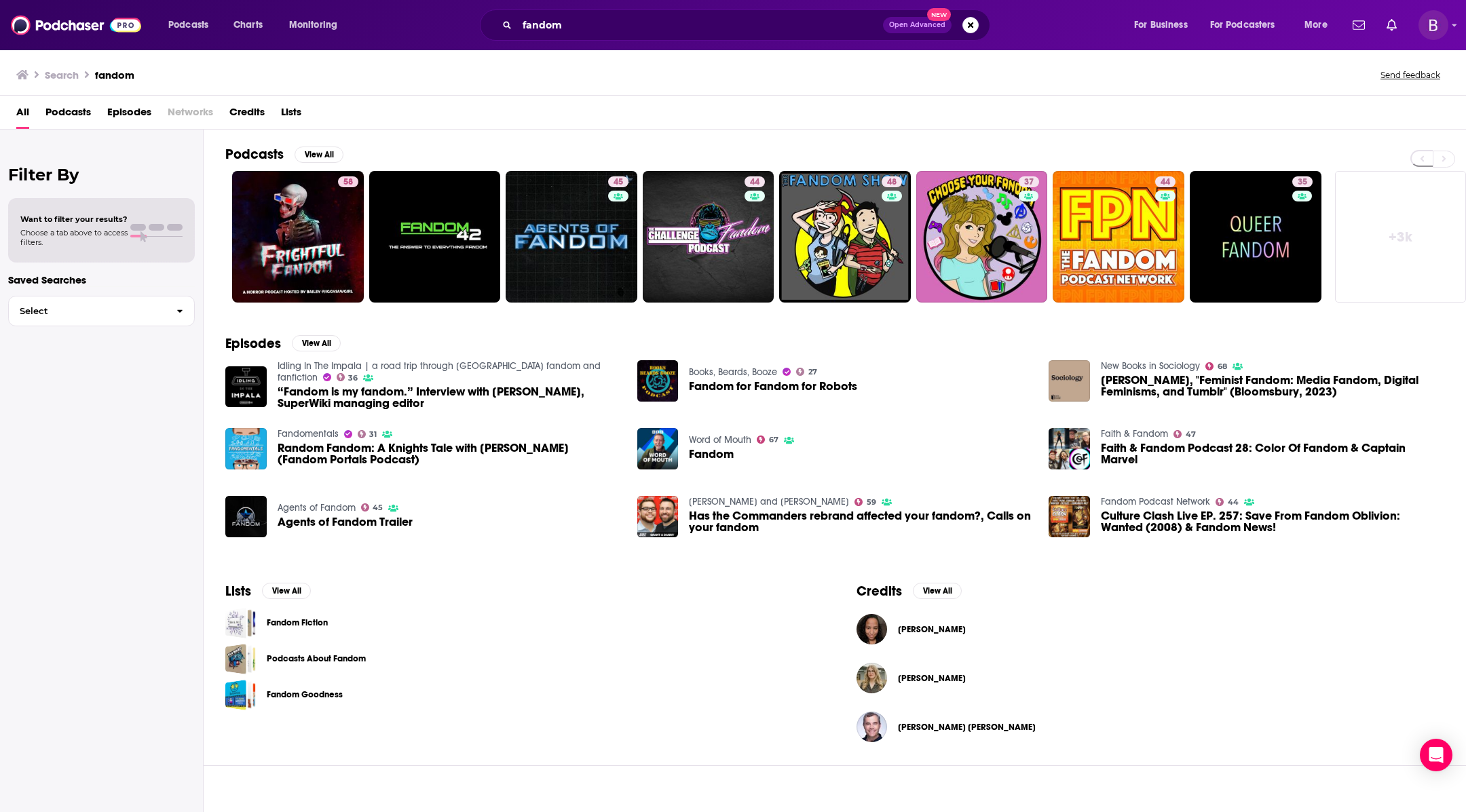
click at [89, 115] on span "Podcasts" at bounding box center [68, 115] width 46 height 28
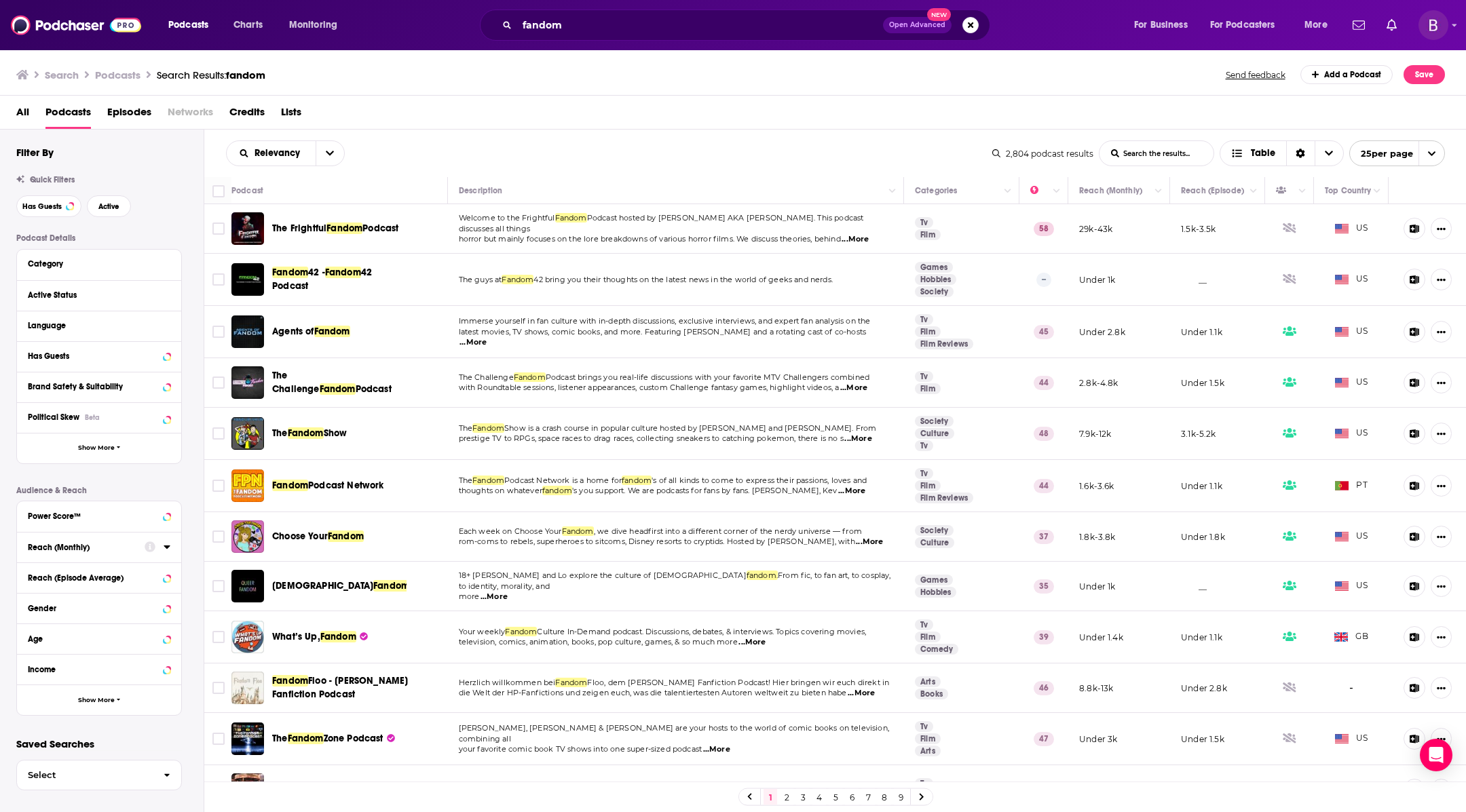
click at [59, 544] on div "Reach (Monthly)" at bounding box center [82, 547] width 108 height 9
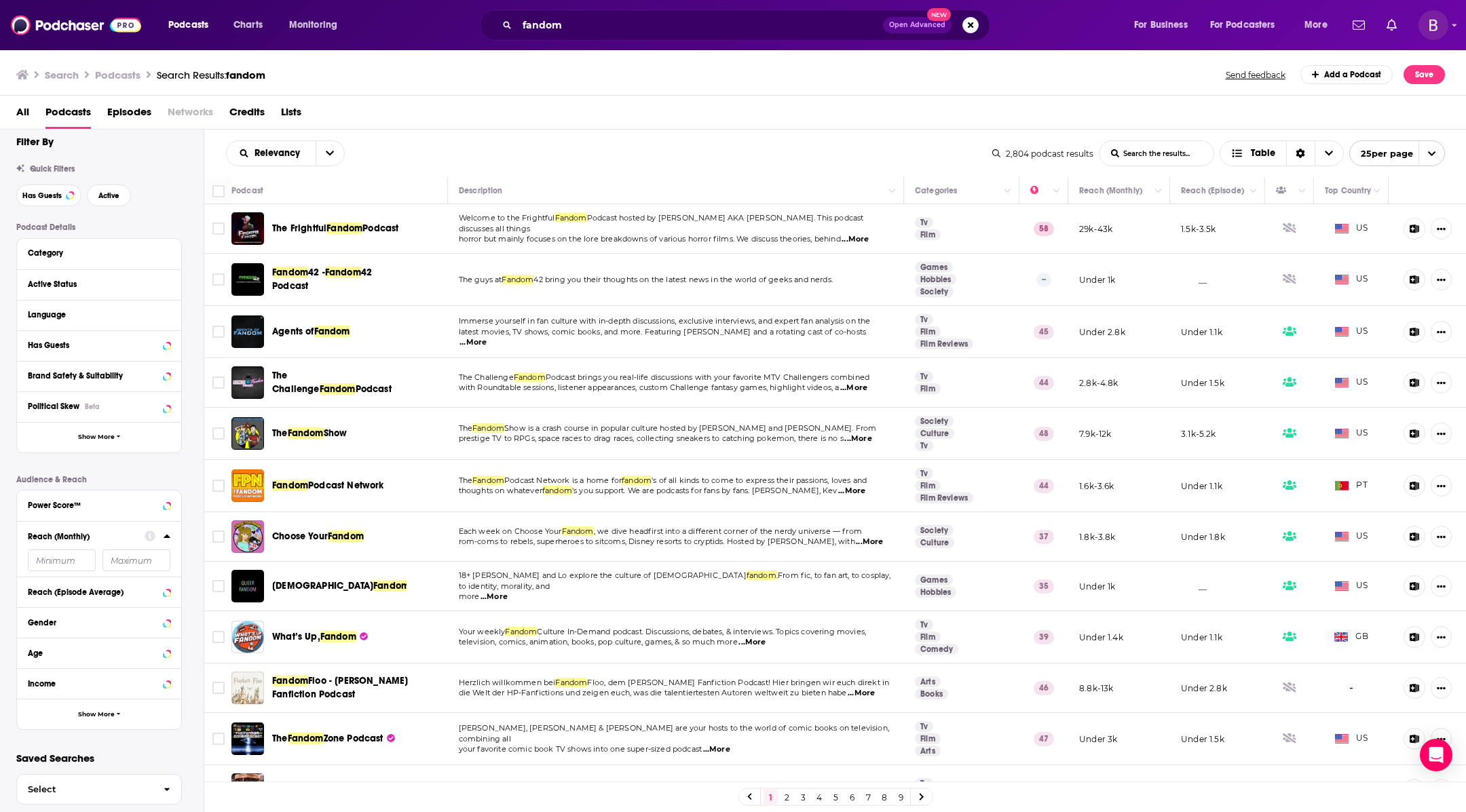
scroll to position [32, 0]
